Goal: Find specific page/section: Find specific page/section

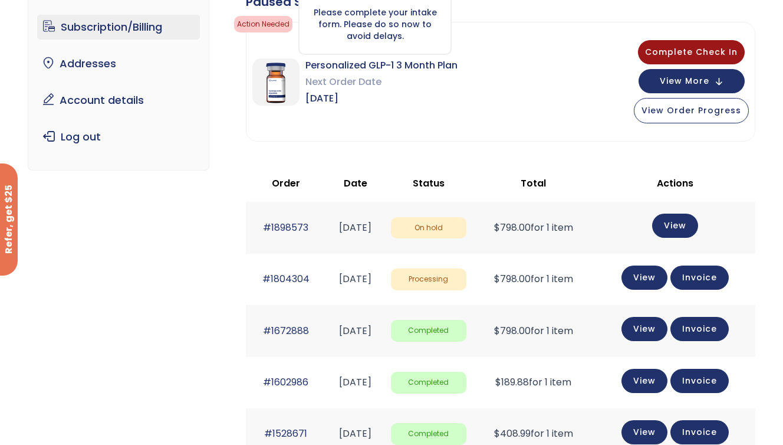
scroll to position [101, 0]
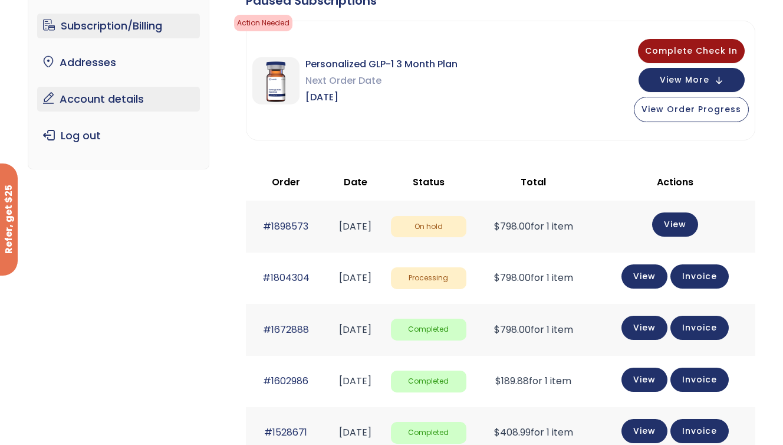
click at [122, 98] on link "Account details" at bounding box center [118, 99] width 163 height 25
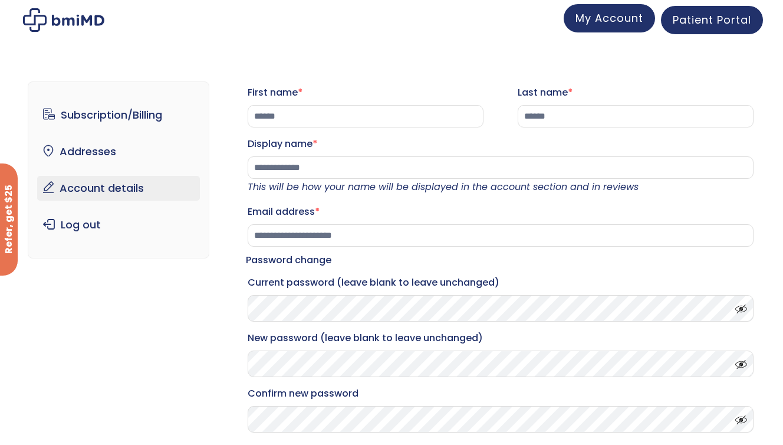
click at [606, 22] on span "My Account" at bounding box center [610, 18] width 68 height 15
click at [696, 21] on span "Patient Portal" at bounding box center [712, 18] width 78 height 15
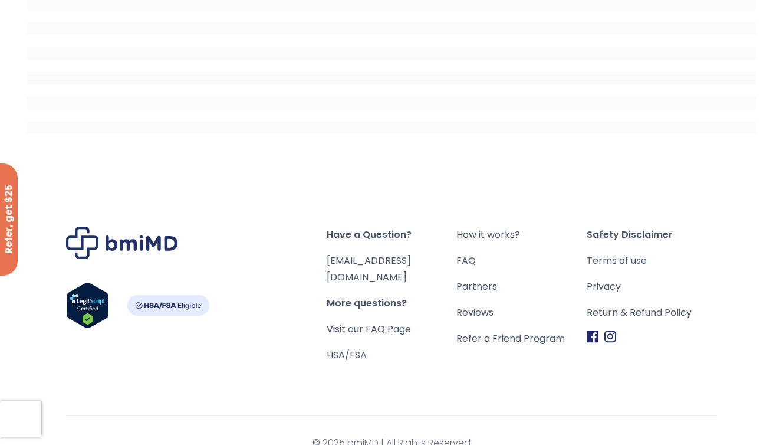
scroll to position [55, 0]
